Goal: Check status: Check status

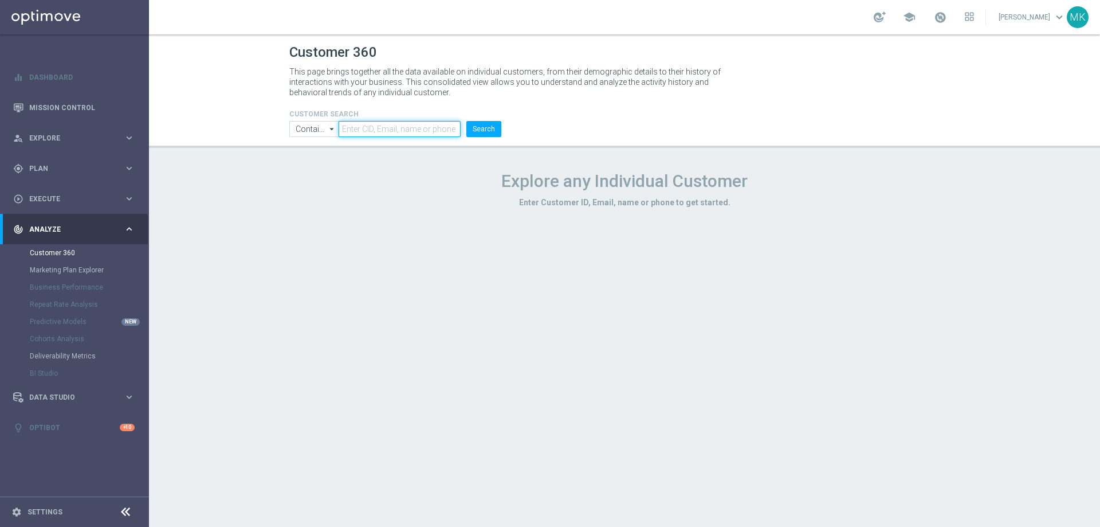
click at [413, 132] on input "text" at bounding box center [400, 129] width 122 height 16
paste input "1514355"
type input "1514355"
click at [497, 123] on button "Search" at bounding box center [483, 129] width 35 height 16
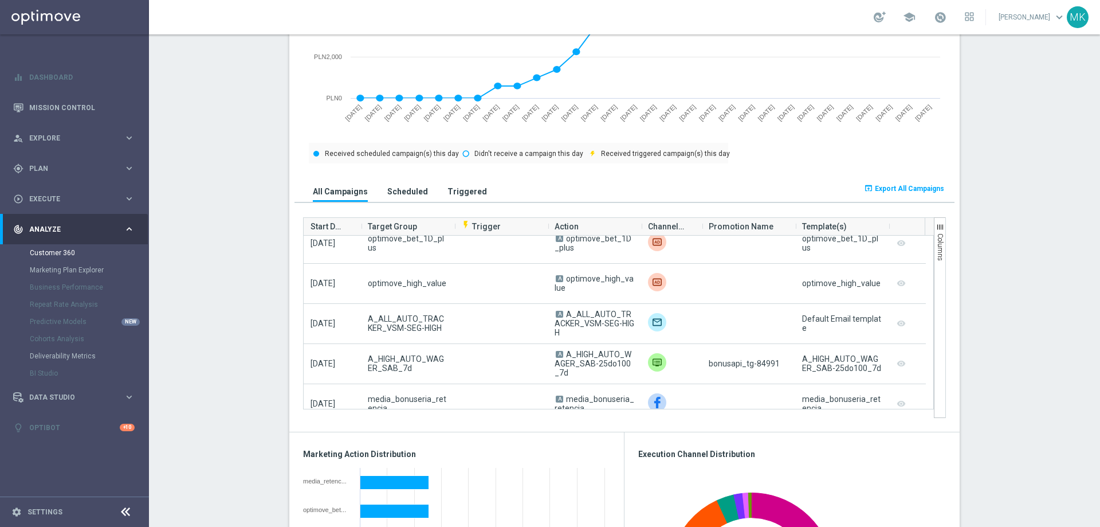
scroll to position [477, 0]
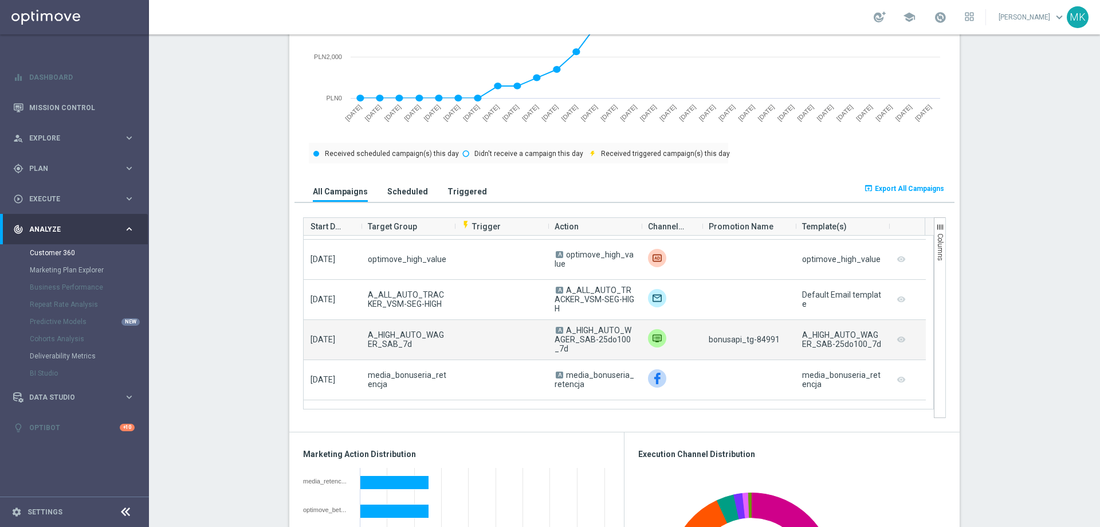
click at [758, 344] on span "bonusapi_tg-84991" at bounding box center [744, 339] width 71 height 9
click at [768, 339] on span "bonusapi_tg-84991" at bounding box center [744, 339] width 71 height 9
copy span "84991"
